Goal: Find specific page/section

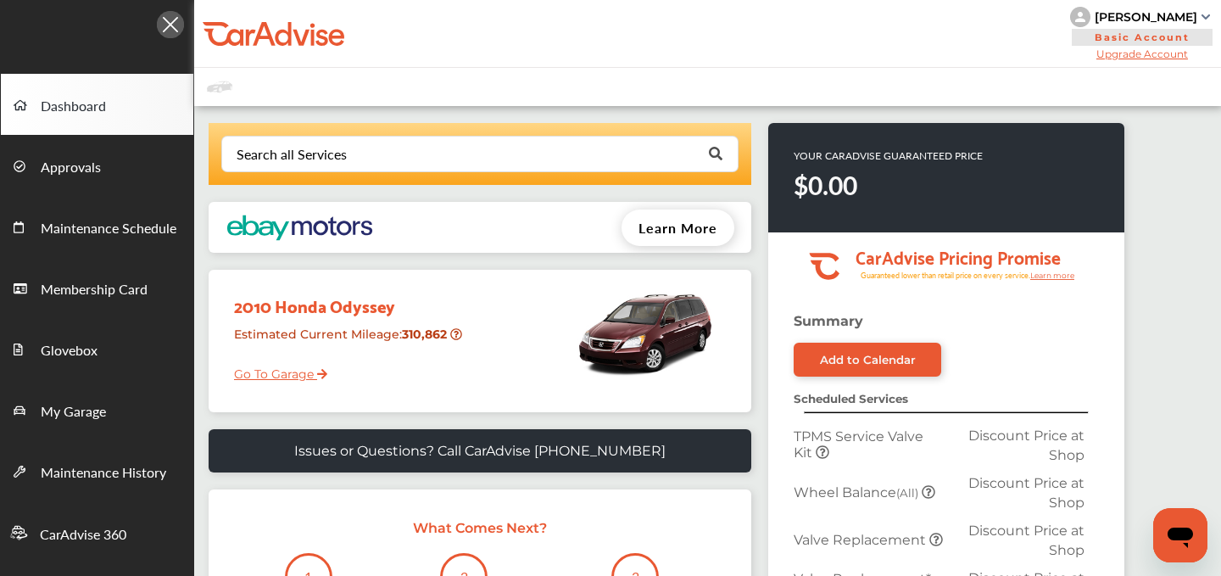
drag, startPoint x: 1072, startPoint y: 18, endPoint x: 1196, endPoint y: 21, distance: 123.9
click at [1196, 21] on div "[PERSON_NAME]" at bounding box center [1146, 16] width 103 height 15
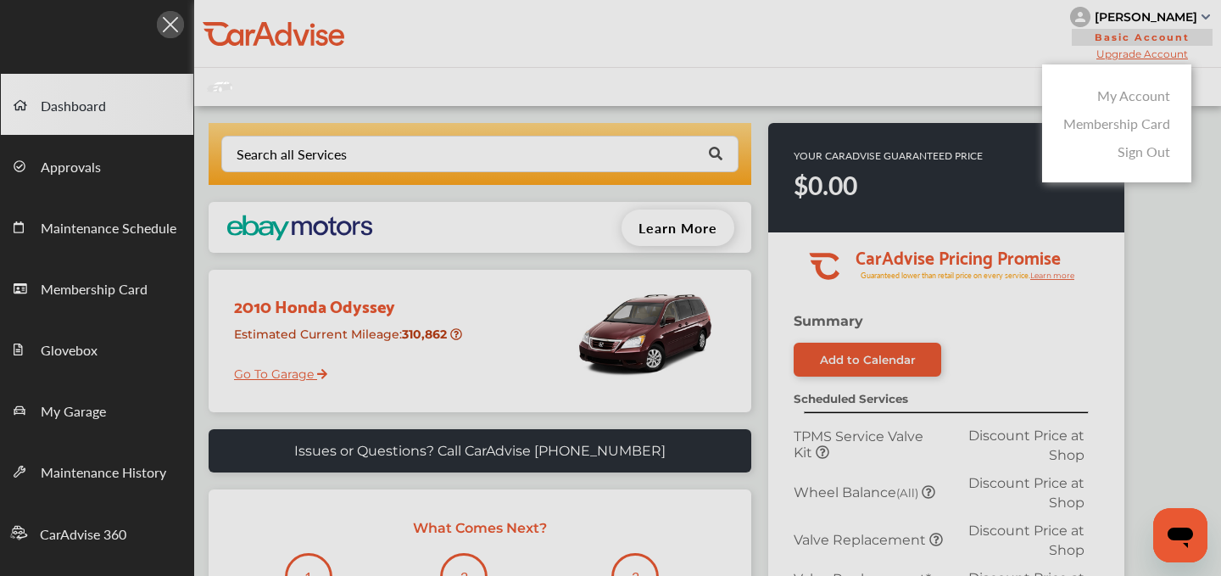
copy div "[PERSON_NAME]"
click at [922, 66] on div at bounding box center [610, 330] width 1221 height 661
